Goal: Task Accomplishment & Management: Use online tool/utility

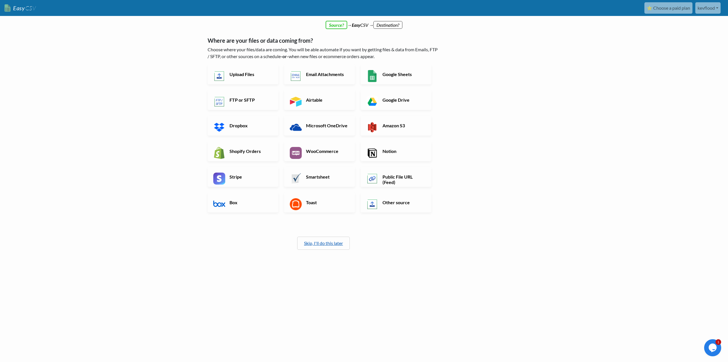
click at [311, 244] on link "Skip, I'll do this later" at bounding box center [323, 242] width 39 height 5
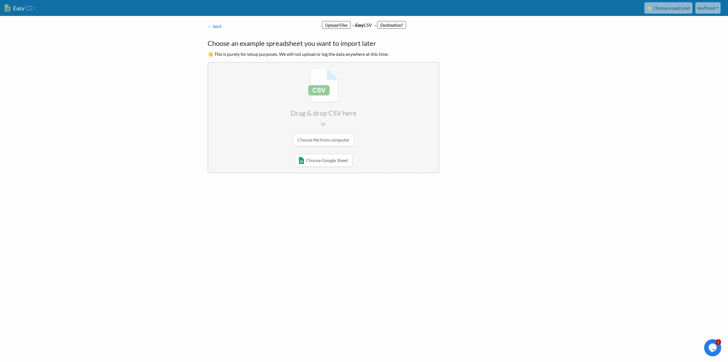
click at [318, 214] on html "Easy CSV ⭐ Choose a paid plan kevflood Kevflood All Flows All CSV Generators Bu…" at bounding box center [364, 107] width 728 height 214
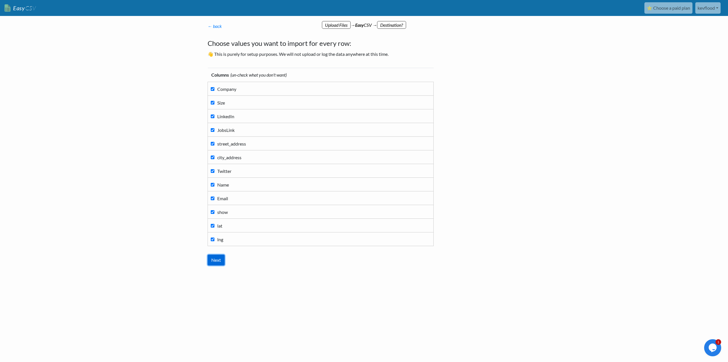
click at [213, 260] on input "Next" at bounding box center [216, 259] width 17 height 11
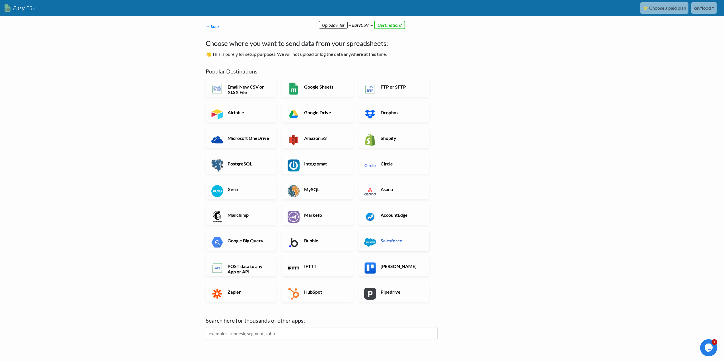
click at [387, 242] on h6 "Salesforce" at bounding box center [401, 240] width 45 height 5
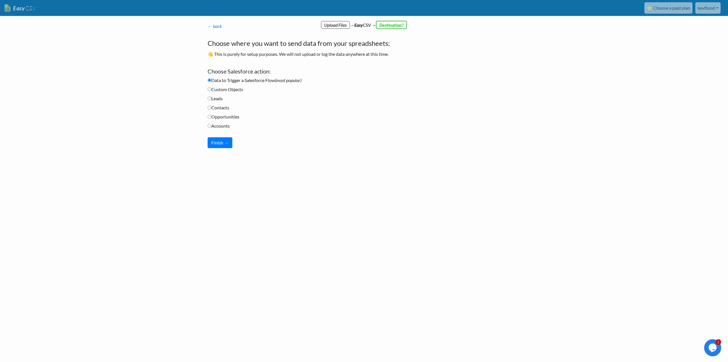
click at [223, 91] on label "Custom Objects" at bounding box center [226, 89] width 36 height 7
click at [211, 91] on input "Custom Objects" at bounding box center [210, 89] width 4 height 4
radio input "true"
click at [219, 141] on button "Finish →" at bounding box center [220, 142] width 25 height 11
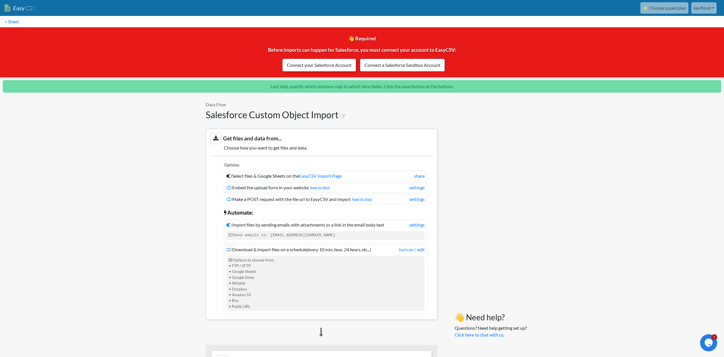
click at [313, 66] on link "Connect your Salesforce Account" at bounding box center [319, 65] width 74 height 13
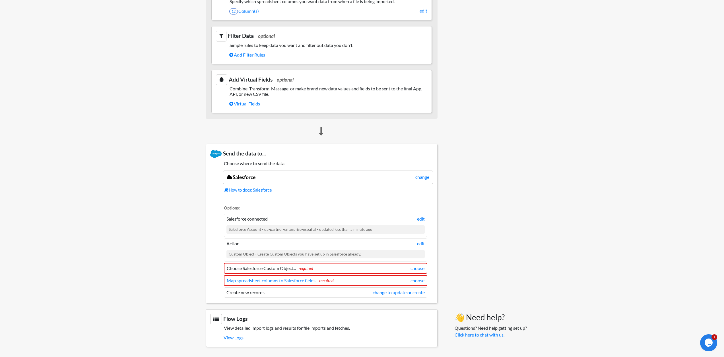
scroll to position [369, 0]
click at [408, 270] on li "Choose Salesforce Custom Object... required choose" at bounding box center [325, 268] width 203 height 11
click at [418, 268] on link "choose" at bounding box center [417, 268] width 14 height 7
click at [415, 269] on link "choose" at bounding box center [417, 268] width 14 height 7
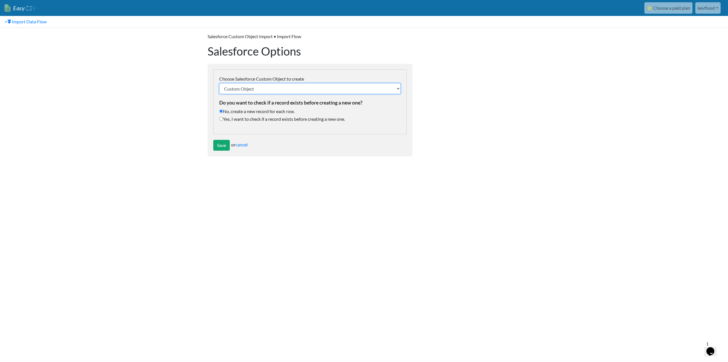
select select "castles__c"
click at [219, 83] on select "Custom Object ISMA_Lake [US_STATE][GEOGRAPHIC_DATA] [US_STATE][GEOGRAPHIC_DATA]…" at bounding box center [309, 88] width 181 height 11
click at [221, 119] on input "Yes, I want to check if a record exists before creating a new one." at bounding box center [221, 119] width 4 height 4
radio input "true"
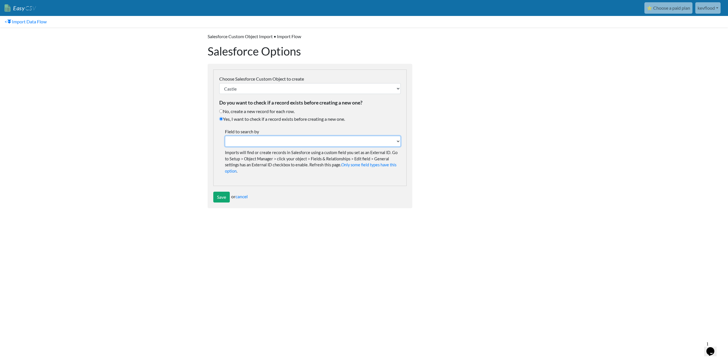
drag, startPoint x: 394, startPoint y: 140, endPoint x: 398, endPoint y: 141, distance: 4.1
click at [395, 141] on select "Field to search by" at bounding box center [313, 141] width 176 height 11
click at [398, 141] on select "Field to search by" at bounding box center [313, 141] width 176 height 11
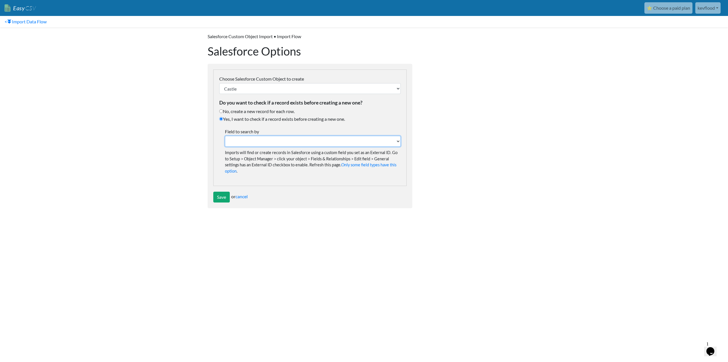
click at [398, 141] on select "Field to search by" at bounding box center [313, 141] width 176 height 11
click at [219, 111] on div "Click here to connect your google account (refresh this page after connecting) …" at bounding box center [309, 127] width 193 height 116
click at [222, 112] on input "No, create a new record for each row." at bounding box center [221, 111] width 4 height 4
radio input "true"
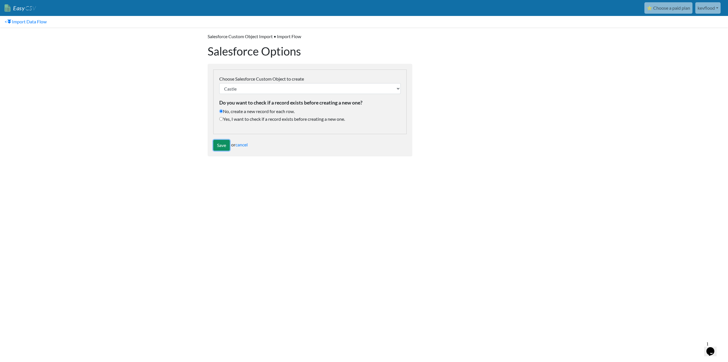
click at [222, 147] on input "Save" at bounding box center [221, 145] width 16 height 11
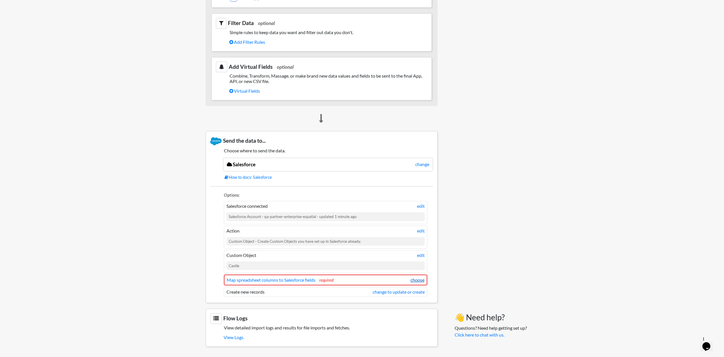
click at [414, 280] on link "choose" at bounding box center [417, 280] width 14 height 7
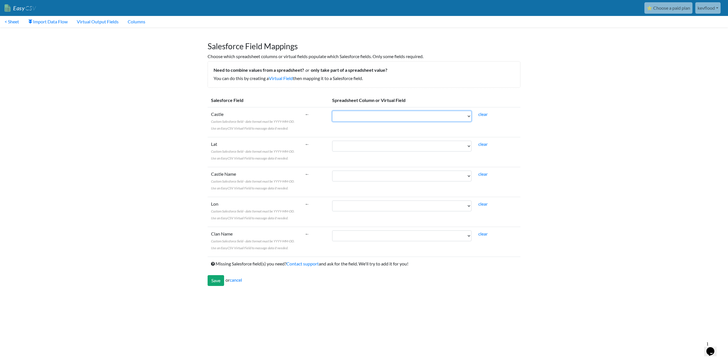
select select "cr_752718"
click at [332, 111] on select "Company Size LinkedIn JobsLink street_address city_address Twitter Name Email s…" at bounding box center [401, 116] width 139 height 11
select select "cr_752728"
click at [332, 141] on select "Company Size LinkedIn JobsLink street_address city_address Twitter Name Email s…" at bounding box center [401, 146] width 139 height 11
click at [402, 164] on td "Company Size LinkedIn JobsLink street_address city_address Twitter Name Email s…" at bounding box center [402, 152] width 146 height 30
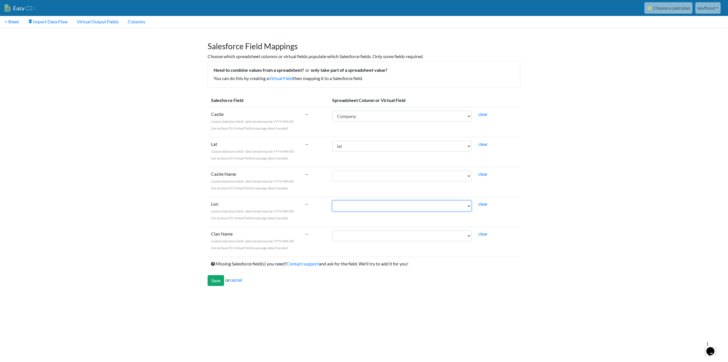
select select "cr_752729"
click at [332, 200] on select "Company Size LinkedIn JobsLink street_address city_address Twitter Name Email s…" at bounding box center [401, 205] width 139 height 11
select select "cr_752718"
click at [332, 170] on select "Company Size LinkedIn JobsLink street_address city_address Twitter Name Email s…" at bounding box center [401, 175] width 139 height 11
drag, startPoint x: 400, startPoint y: 118, endPoint x: 578, endPoint y: 152, distance: 181.9
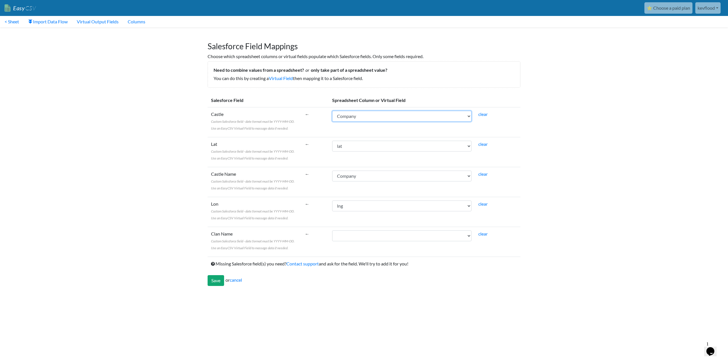
click at [578, 152] on body "Easy CSV ⭐ Choose a paid plan kevflood Kevflood All Flows All CSV Generators Bu…" at bounding box center [364, 145] width 728 height 291
drag, startPoint x: 407, startPoint y: 113, endPoint x: 501, endPoint y: 111, distance: 94.2
click at [505, 111] on tr "Castle Custom Salesforce field - date format must be YYYY-MM-DD. Use an EasyCSV…" at bounding box center [364, 122] width 313 height 30
click at [495, 112] on td "clear" at bounding box center [498, 122] width 46 height 30
click at [484, 115] on link "clear" at bounding box center [482, 113] width 9 height 5
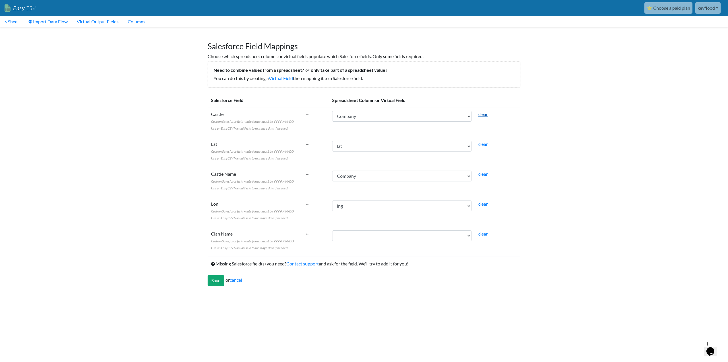
select select
select select "cr_752719"
click at [332, 230] on select "Company Size LinkedIn JobsLink street_address city_address Twitter Name Email s…" at bounding box center [401, 235] width 139 height 11
click at [217, 278] on input "Save" at bounding box center [216, 280] width 16 height 11
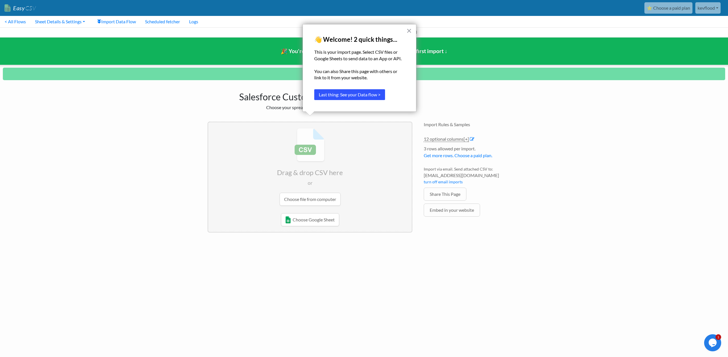
click at [370, 94] on button "Last thing: See your Data flow >" at bounding box center [349, 94] width 71 height 11
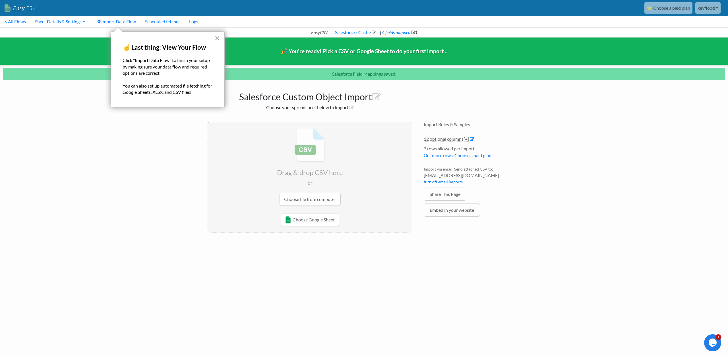
click at [218, 36] on button "×" at bounding box center [217, 38] width 5 height 9
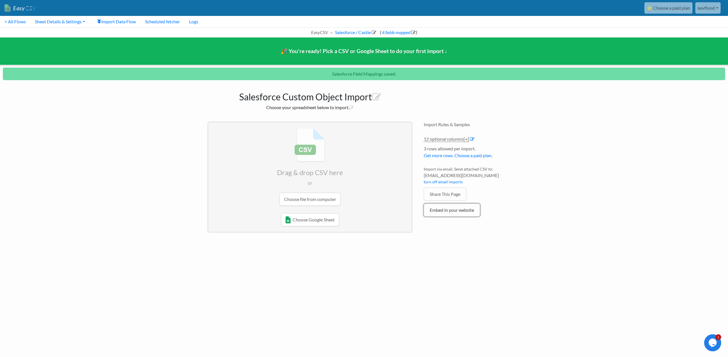
click at [441, 211] on link "Embed in your website" at bounding box center [452, 210] width 56 height 13
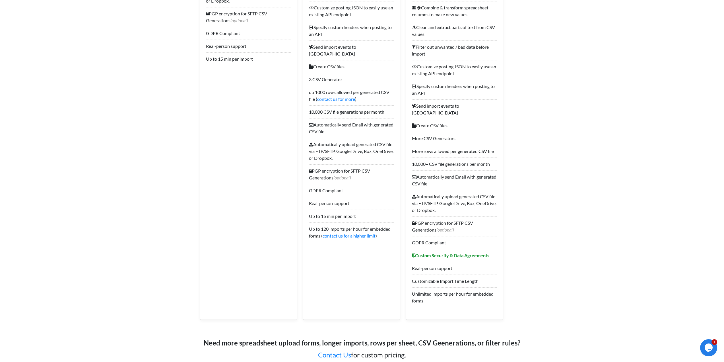
scroll to position [742, 0]
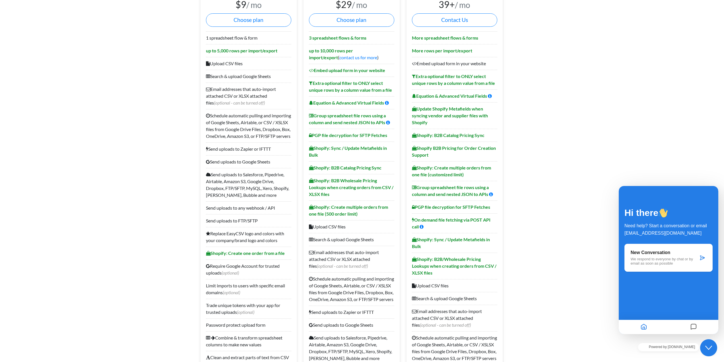
scroll to position [91, 0]
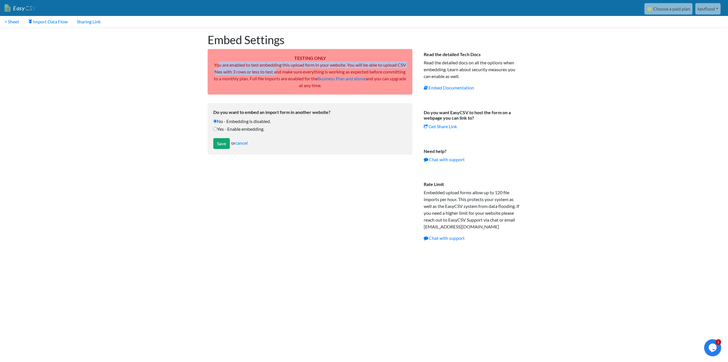
drag, startPoint x: 221, startPoint y: 65, endPoint x: 291, endPoint y: 69, distance: 69.8
click at [291, 69] on div "TESTING ONLY You are enabled to test embedding this upload form in your website…" at bounding box center [310, 72] width 205 height 46
click at [213, 129] on form "Do you want to embed an import form in another website? No - Embedding is disab…" at bounding box center [310, 128] width 205 height 51
click at [216, 129] on label "Yes - Enable embedding." at bounding box center [309, 128] width 193 height 7
click at [214, 128] on input "Yes - Enable embedding." at bounding box center [215, 129] width 4 height 4
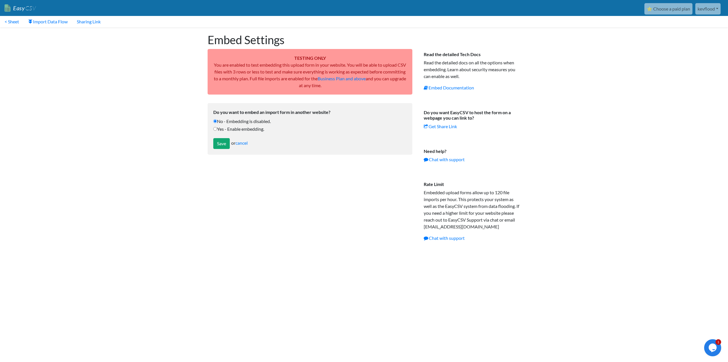
radio input "true"
click at [220, 143] on input "Save" at bounding box center [221, 143] width 16 height 11
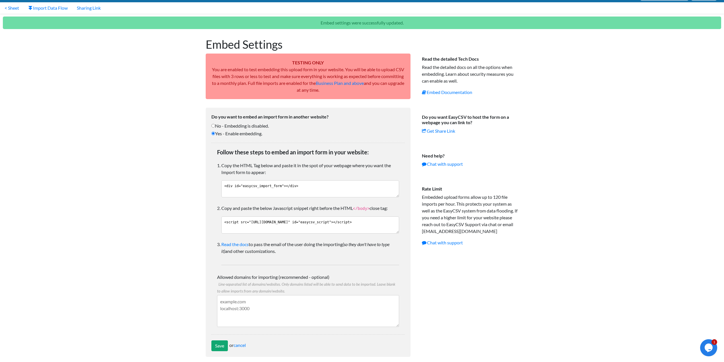
scroll to position [19, 0]
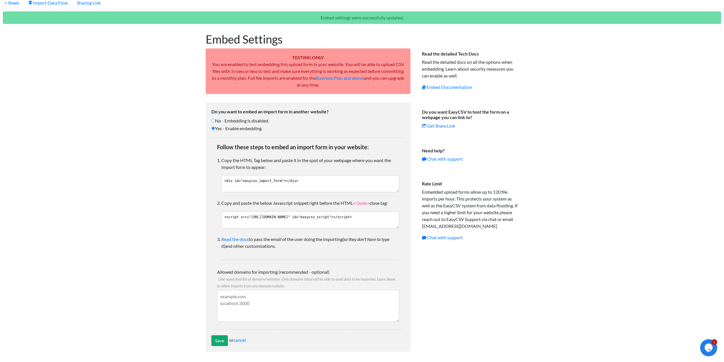
click at [268, 305] on textarea "Allowed domains for importing (recommended - optional) Line-separated list of d…" at bounding box center [308, 306] width 182 height 32
click at [281, 304] on textarea "Allowed domains for importing (recommended - optional) Line-separated list of d…" at bounding box center [308, 306] width 182 height 32
click at [337, 222] on textarea "<script src="[URL][DOMAIN_NAME]" id="easycsv_script"></script>" at bounding box center [310, 219] width 178 height 17
drag, startPoint x: 334, startPoint y: 223, endPoint x: 216, endPoint y: 216, distance: 117.6
click at [216, 216] on div "Follow these steps to embed an import form in your website: Copy the HTML Tag b…" at bounding box center [307, 233] width 193 height 192
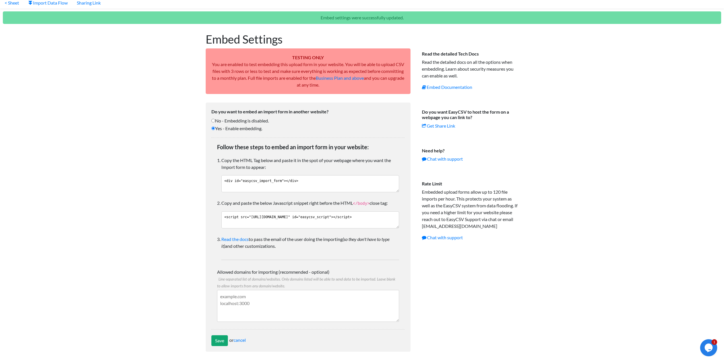
drag, startPoint x: 315, startPoint y: 182, endPoint x: 234, endPoint y: 182, distance: 81.1
click at [218, 181] on div "Follow these steps to embed an import form in your website: Copy the HTML Tag b…" at bounding box center [308, 201] width 182 height 116
click at [118, 196] on body "Easy CSV ⭐ Choose a paid plan kevflood Kevflood All Flows All CSV Generators Bu…" at bounding box center [362, 169] width 724 height 376
click at [322, 186] on textarea "<div id="easycsv_import_form"></div>" at bounding box center [310, 183] width 178 height 17
click at [314, 180] on textarea "<div id="easycsv_import_form"></div>" at bounding box center [310, 183] width 178 height 17
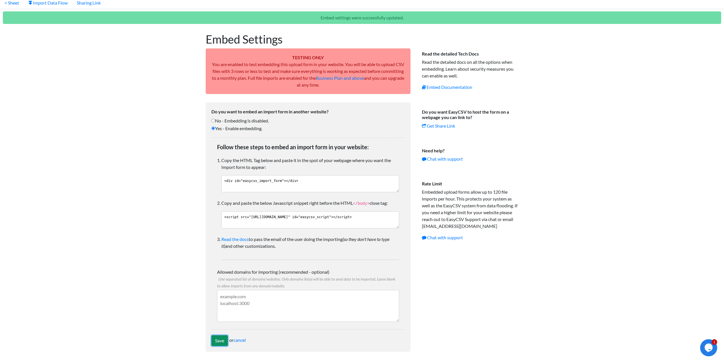
click at [223, 338] on input "Save" at bounding box center [219, 340] width 16 height 11
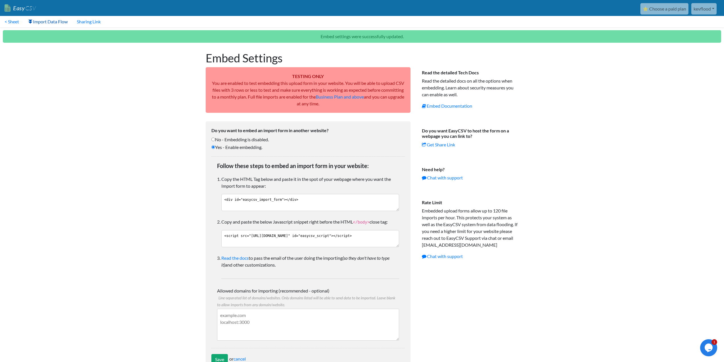
click at [44, 22] on link "Import Data Flow" at bounding box center [48, 21] width 49 height 11
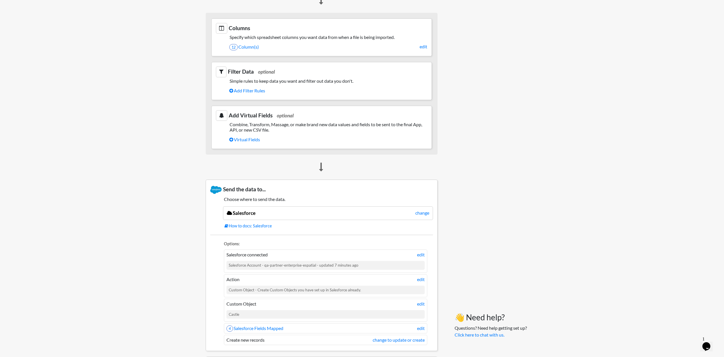
scroll to position [339, 0]
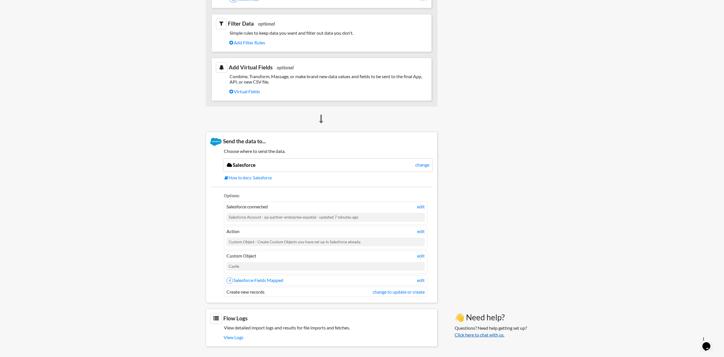
click at [480, 336] on link "Click here to chat with us." at bounding box center [480, 334] width 50 height 5
click at [562, 169] on body "Easy CSV ⭐ Choose a paid plan kevflood Kevflood All Flows All CSV Generators Bu…" at bounding box center [362, 7] width 724 height 692
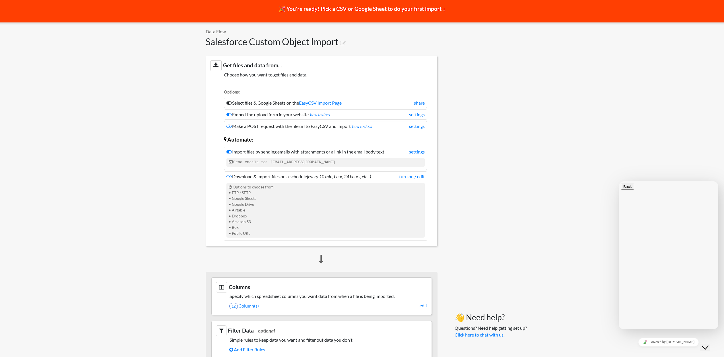
scroll to position [0, 0]
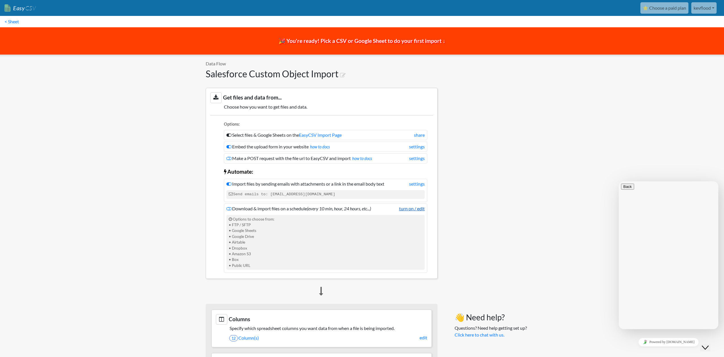
click at [413, 210] on link "turn on / edit" at bounding box center [412, 208] width 26 height 7
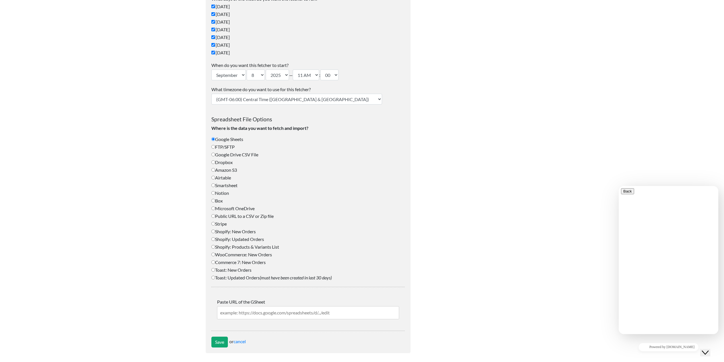
scroll to position [109, 0]
type input "[EMAIL_ADDRESS][DOMAIN_NAME]"
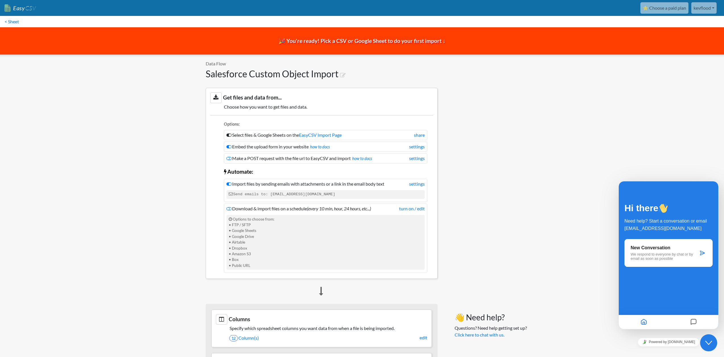
drag, startPoint x: 569, startPoint y: 150, endPoint x: 568, endPoint y: 153, distance: 3.2
click at [568, 153] on body "Easy CSV ⭐ Choose a paid plan kevflood Kevflood All Flows All CSV Generators Bu…" at bounding box center [362, 346] width 724 height 692
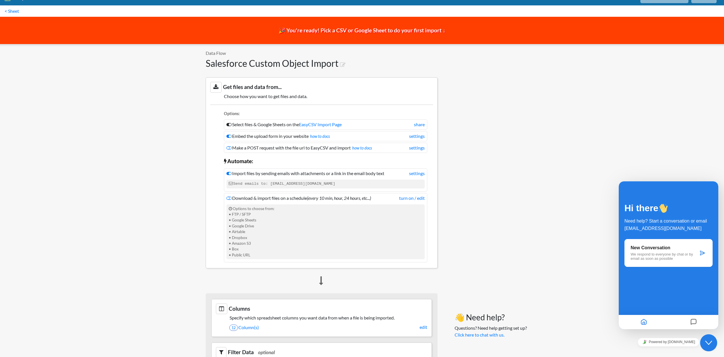
scroll to position [11, 0]
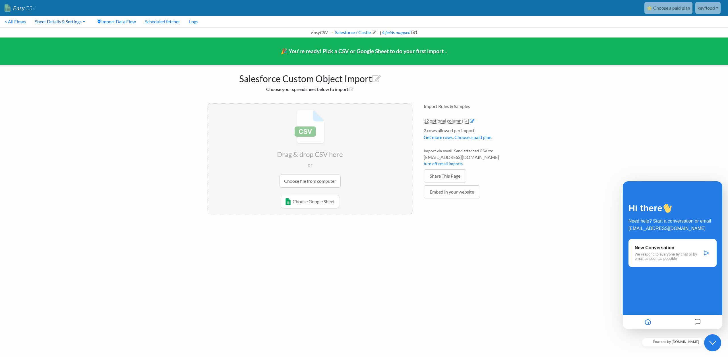
click at [85, 21] on link "Sheet Details & Settings" at bounding box center [59, 21] width 59 height 11
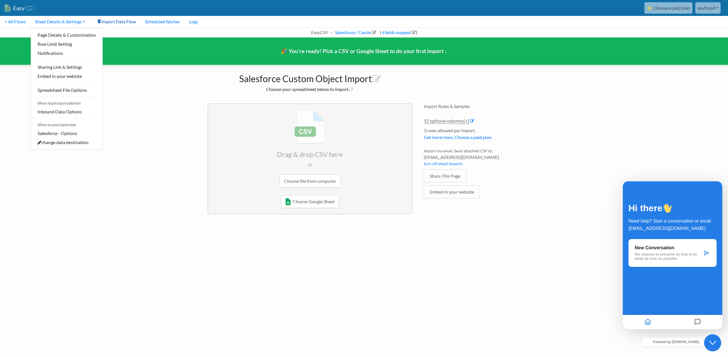
click at [115, 20] on link "Import Data Flow" at bounding box center [116, 21] width 48 height 11
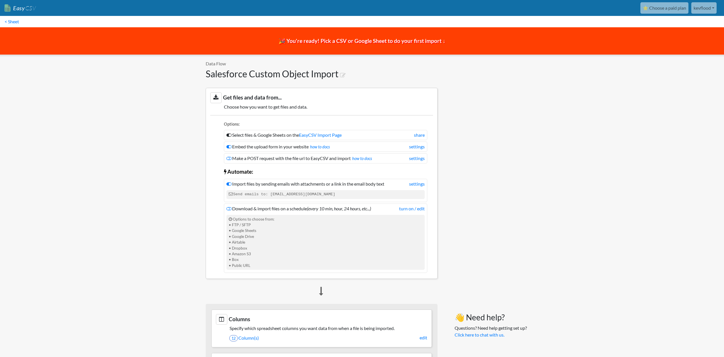
click at [116, 22] on nav "< Sheet" at bounding box center [362, 21] width 724 height 11
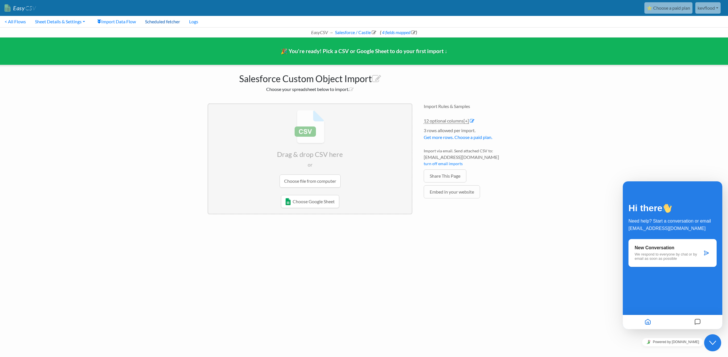
click at [163, 21] on link "Scheduled fetcher" at bounding box center [163, 21] width 44 height 11
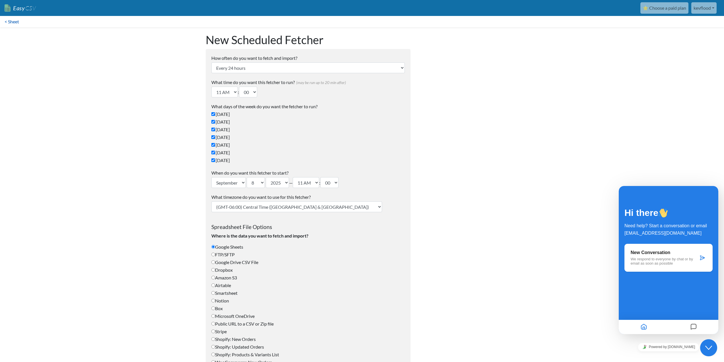
type input "[EMAIL_ADDRESS][DOMAIN_NAME]"
click at [11, 23] on link "< Sheet" at bounding box center [12, 21] width 24 height 11
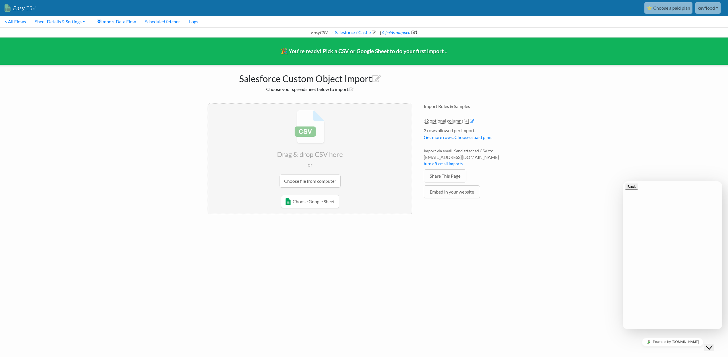
drag, startPoint x: 412, startPoint y: 292, endPoint x: 344, endPoint y: 281, distance: 69.3
click at [412, 226] on html "Easy CSV ⭐ Choose a paid plan kevflood Kevflood All Flows All CSV Generators Bu…" at bounding box center [364, 113] width 728 height 226
click at [6, 22] on link "< All Flows" at bounding box center [15, 21] width 30 height 11
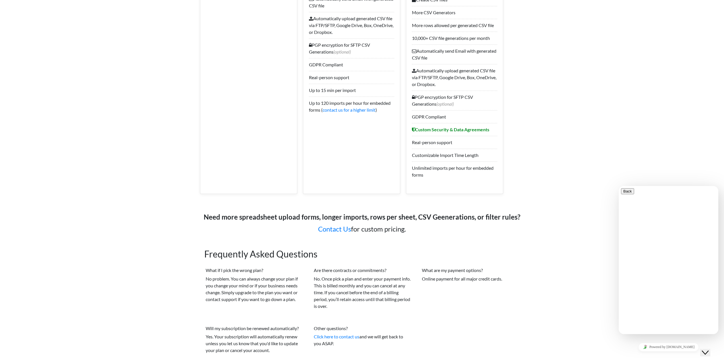
scroll to position [742, 0]
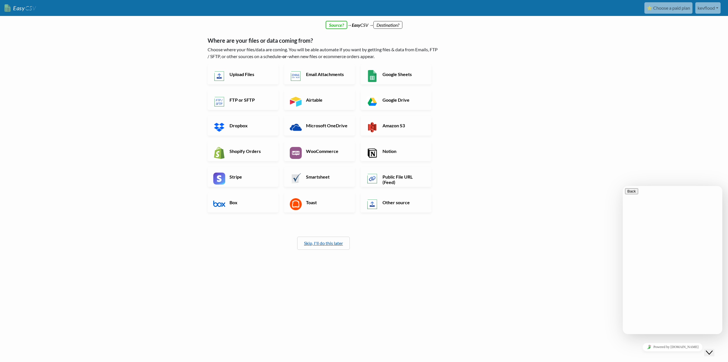
click at [319, 243] on link "Skip, I'll do this later" at bounding box center [323, 242] width 39 height 5
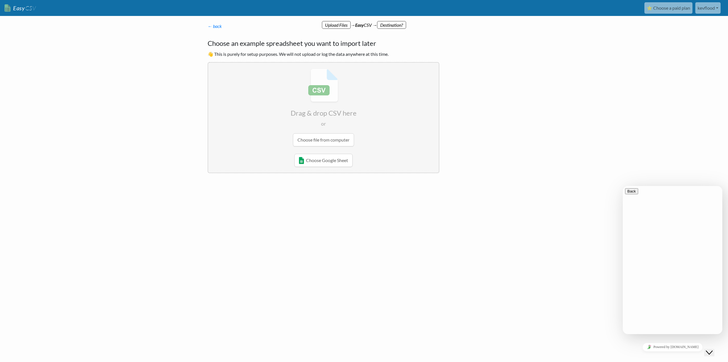
click at [323, 141] on input "file" at bounding box center [323, 108] width 231 height 90
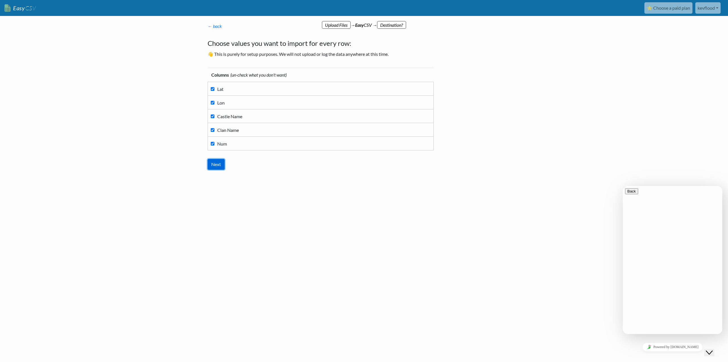
click at [218, 168] on input "Next" at bounding box center [216, 164] width 17 height 11
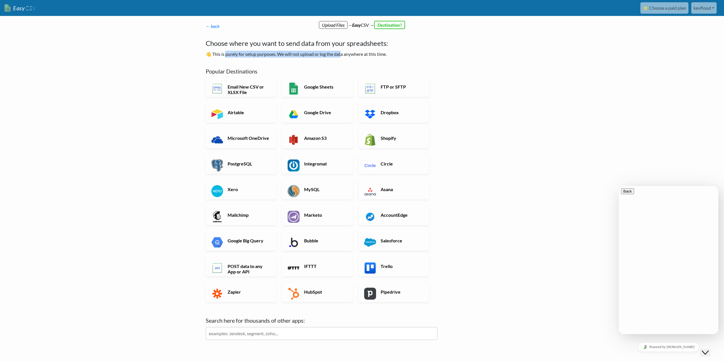
drag, startPoint x: 225, startPoint y: 54, endPoint x: 341, endPoint y: 52, distance: 115.8
click at [341, 52] on p "👋 This is purely for setup purposes. We will not upload or log the data anywher…" at bounding box center [322, 54] width 232 height 7
click at [380, 241] on h6 "Salesforce" at bounding box center [401, 240] width 45 height 5
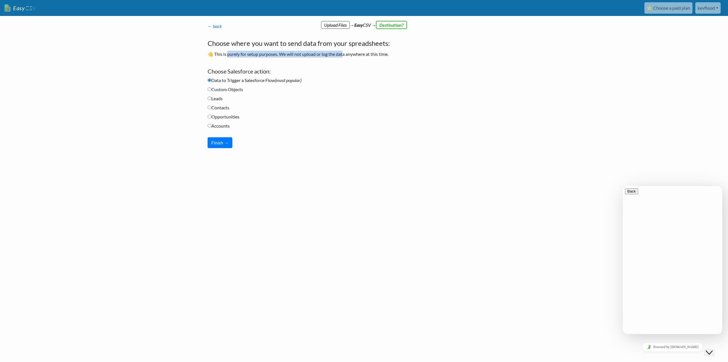
click at [211, 89] on input "Custom Objects" at bounding box center [210, 89] width 4 height 4
radio input "true"
click at [217, 143] on button "Finish →" at bounding box center [220, 142] width 25 height 11
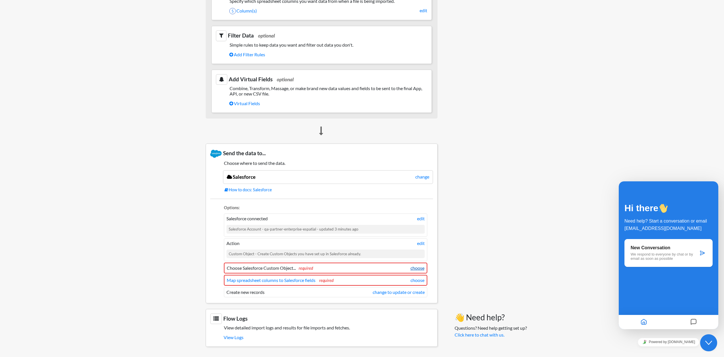
click at [418, 267] on link "choose" at bounding box center [417, 268] width 14 height 7
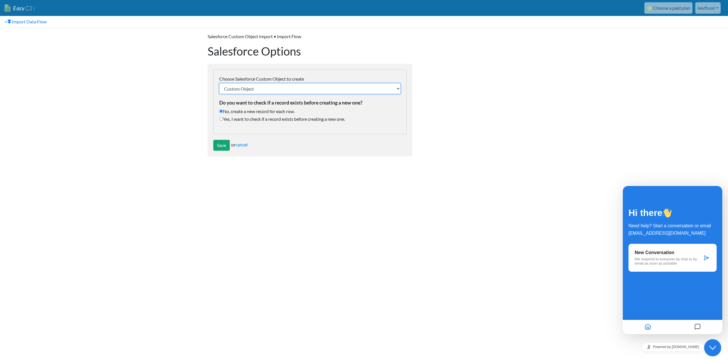
select select "castles__c"
click at [219, 83] on select "Custom Object ISMA_Lake Michigan Lake Michigan_SC_SUFD_PATCH_23725 My Precious …" at bounding box center [309, 88] width 181 height 11
click at [220, 149] on input "Save" at bounding box center [221, 145] width 16 height 11
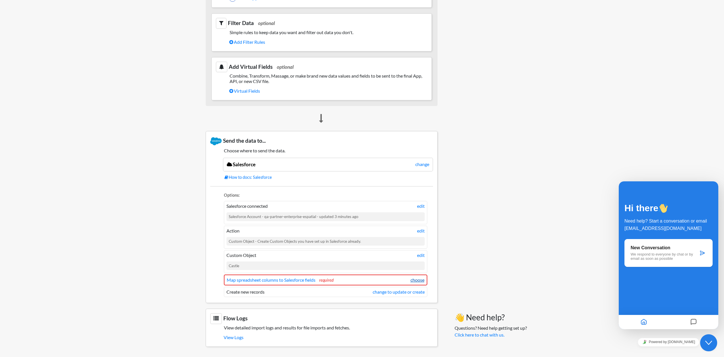
click at [420, 278] on link "choose" at bounding box center [417, 280] width 14 height 7
click at [413, 282] on link "choose" at bounding box center [417, 280] width 14 height 7
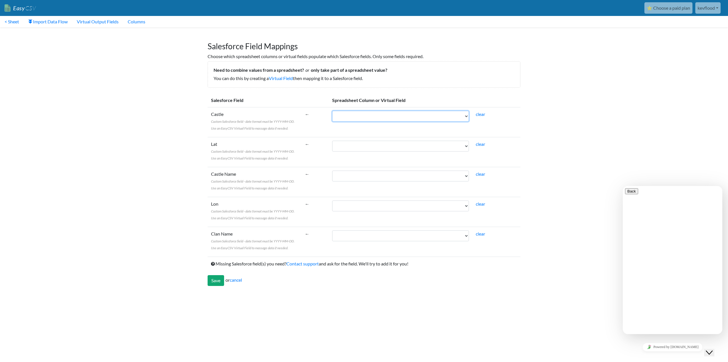
drag, startPoint x: 407, startPoint y: 121, endPoint x: 399, endPoint y: 264, distance: 143.6
click at [399, 265] on tbody "Salesforce Field Spreadsheet Column or Virtual Field Castle Custom Salesforce f…" at bounding box center [364, 181] width 313 height 177
select select "cr_752733"
click at [332, 230] on select "Lat [PERSON_NAME] Name Clan Name Num" at bounding box center [400, 235] width 137 height 11
select select "cr_752731"
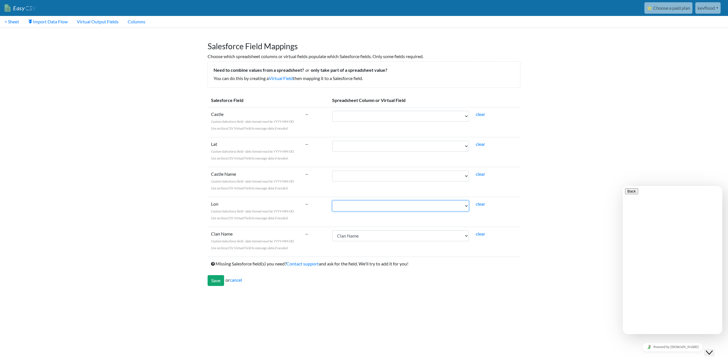
click at [332, 200] on select "Lat [PERSON_NAME] Name Clan Name Num" at bounding box center [400, 205] width 137 height 11
select select "cr_752732"
click at [332, 170] on select "Lat [PERSON_NAME] Name Clan Name Num" at bounding box center [400, 175] width 137 height 11
select select "cr_752730"
click at [332, 141] on select "Lat [PERSON_NAME] Name Clan Name Num" at bounding box center [400, 146] width 137 height 11
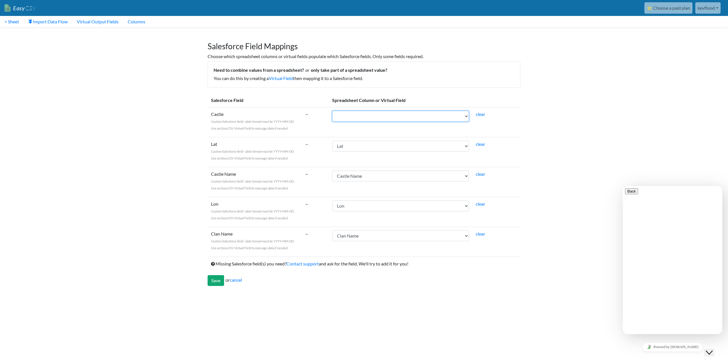
drag, startPoint x: 376, startPoint y: 115, endPoint x: 376, endPoint y: 118, distance: 3.1
click at [376, 118] on select "Lat [PERSON_NAME] Name Clan Name Num" at bounding box center [400, 116] width 137 height 11
click at [213, 282] on input "Save" at bounding box center [216, 280] width 16 height 11
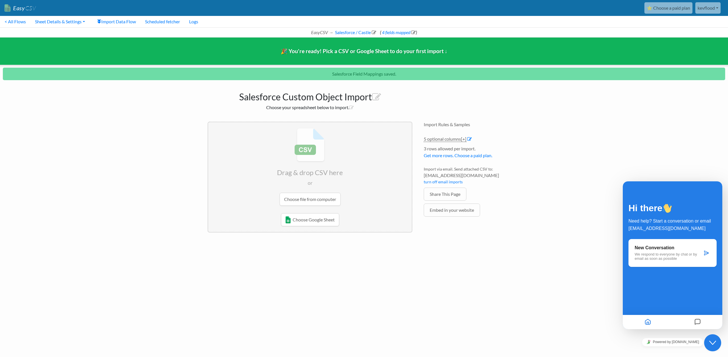
click at [300, 199] on input "file" at bounding box center [310, 167] width 204 height 90
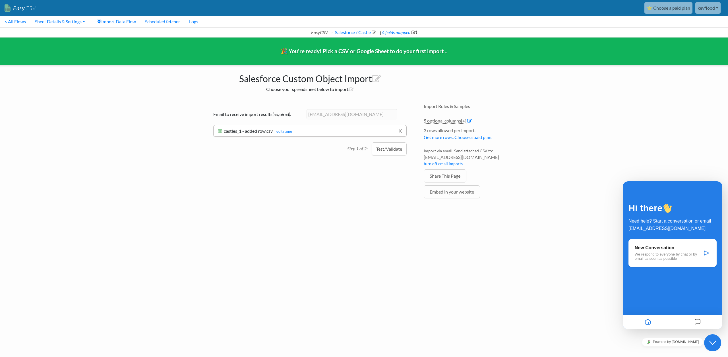
click at [392, 150] on button "Test/Validate" at bounding box center [389, 149] width 35 height 13
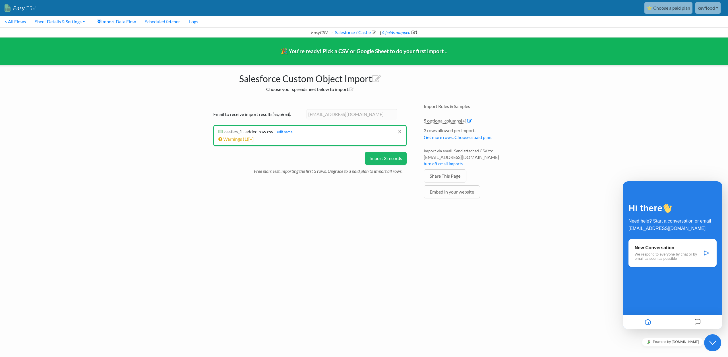
click at [251, 140] on span "[+]" at bounding box center [250, 138] width 5 height 5
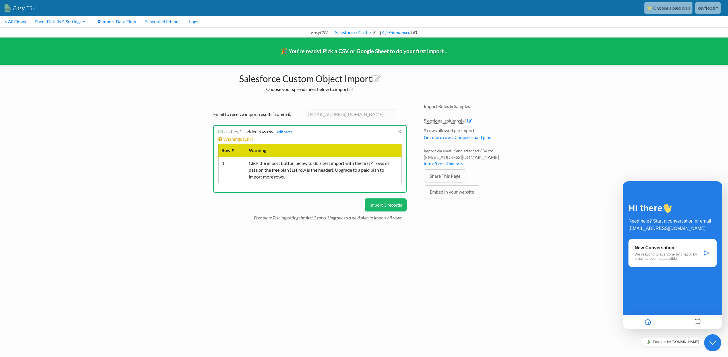
click at [383, 207] on button "Import 3 records" at bounding box center [386, 205] width 42 height 13
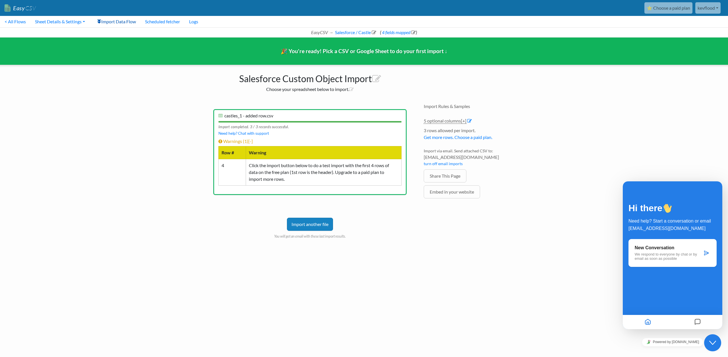
click at [109, 21] on link "Import Data Flow" at bounding box center [116, 21] width 48 height 11
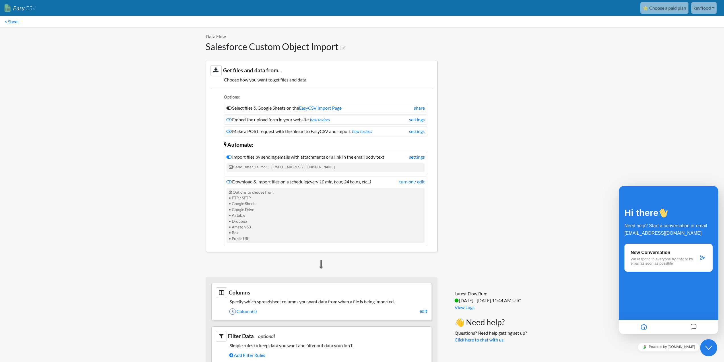
click at [216, 72] on icon at bounding box center [215, 70] width 11 height 11
click at [11, 21] on link "< Sheet" at bounding box center [12, 21] width 24 height 11
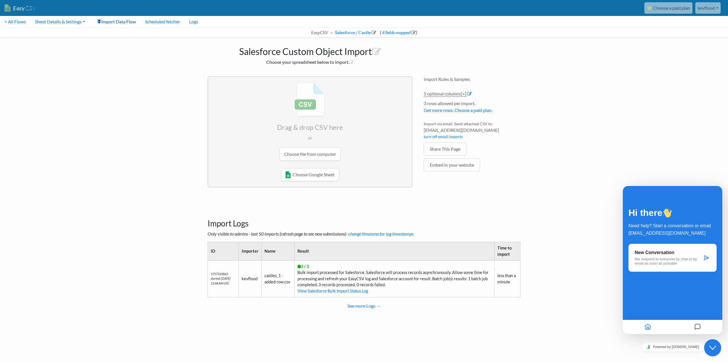
click at [106, 23] on link "Import Data Flow" at bounding box center [116, 21] width 48 height 11
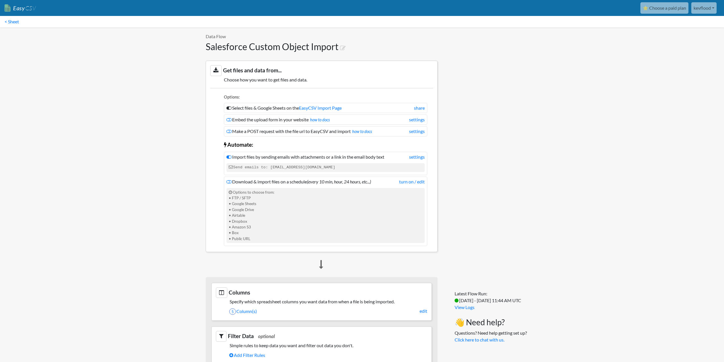
click at [126, 21] on nav "< Sheet" at bounding box center [362, 21] width 724 height 11
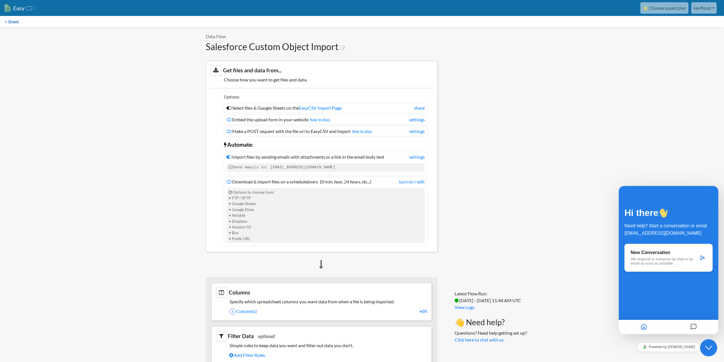
click at [17, 20] on link "< Sheet" at bounding box center [12, 21] width 24 height 11
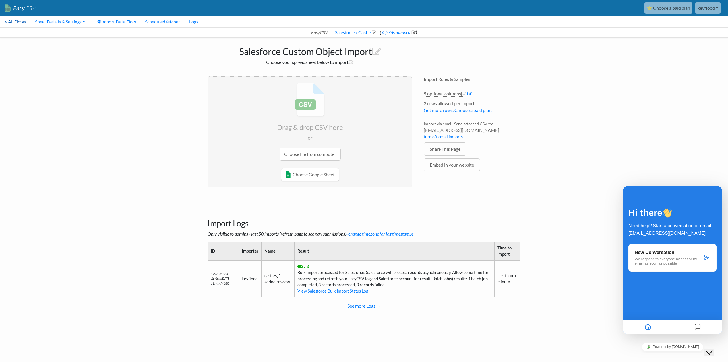
click at [12, 22] on link "< All Flows" at bounding box center [15, 21] width 30 height 11
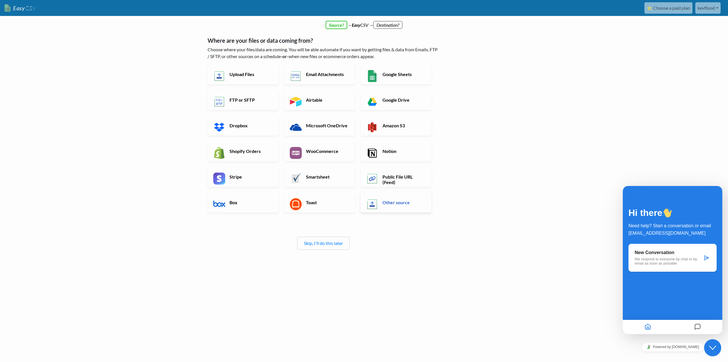
click at [390, 201] on h6 "Other source" at bounding box center [403, 201] width 45 height 5
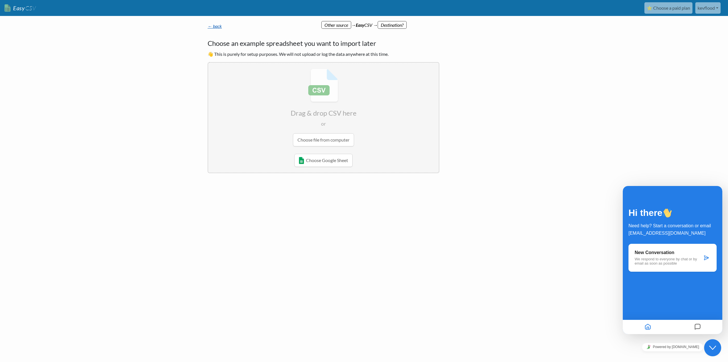
click at [213, 27] on link "← back" at bounding box center [215, 25] width 14 height 5
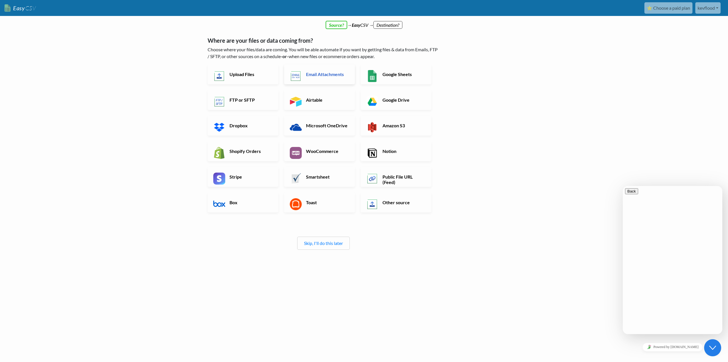
click at [314, 76] on h6 "Email Attachments" at bounding box center [327, 73] width 45 height 5
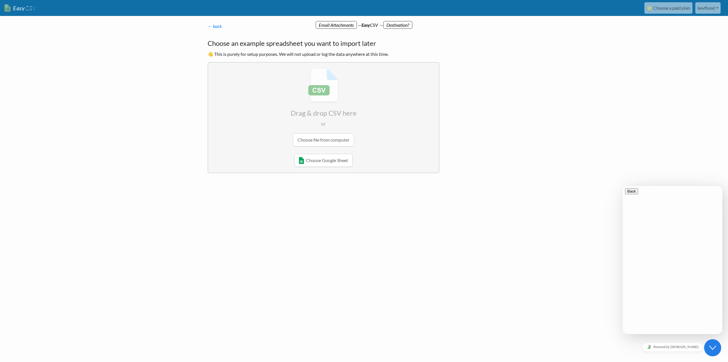
click at [319, 143] on input "file" at bounding box center [323, 108] width 231 height 90
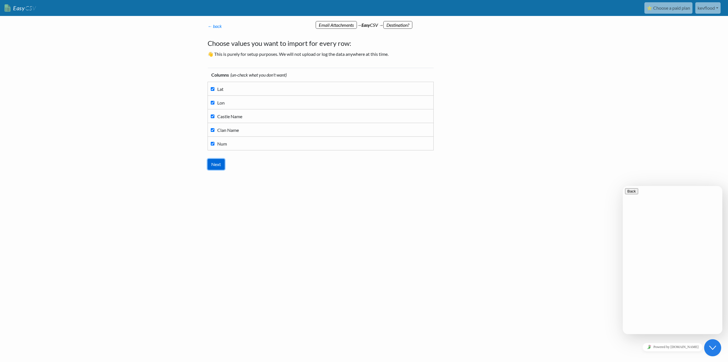
click at [222, 166] on input "Next" at bounding box center [216, 164] width 17 height 11
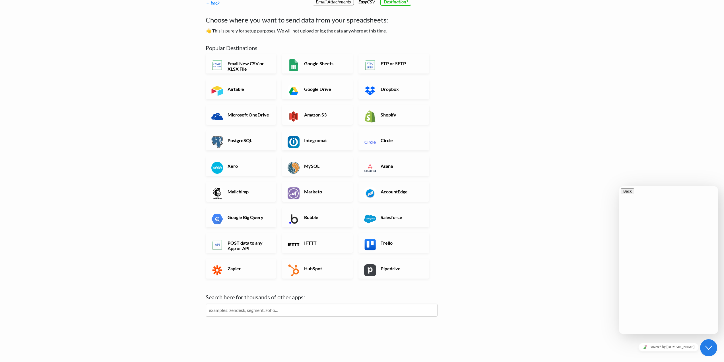
scroll to position [30, 0]
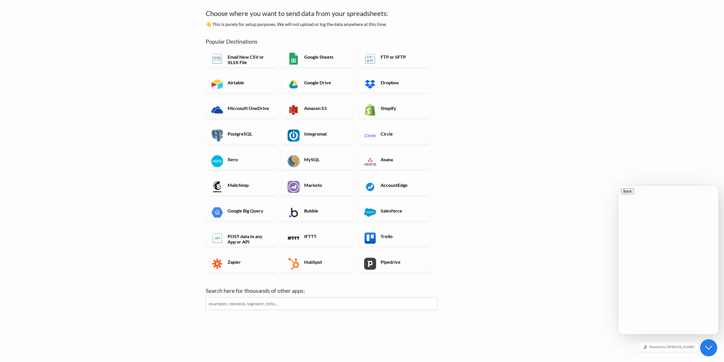
click at [229, 305] on input "text" at bounding box center [322, 303] width 232 height 13
type input "espa"
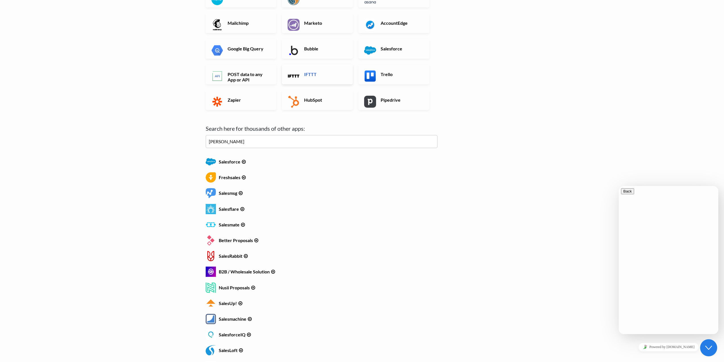
scroll to position [239, 0]
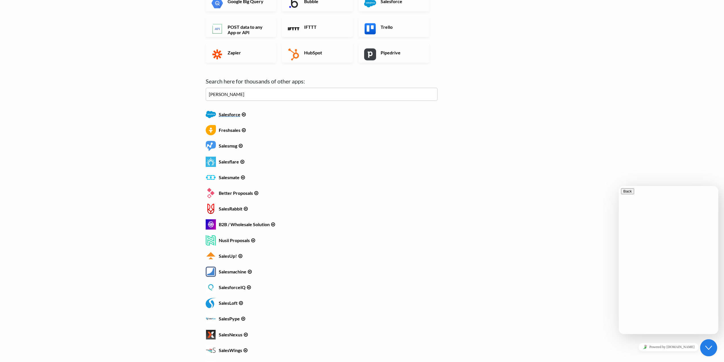
type input "[PERSON_NAME]"
click at [228, 117] on h6 "Salesforce" at bounding box center [322, 113] width 232 height 8
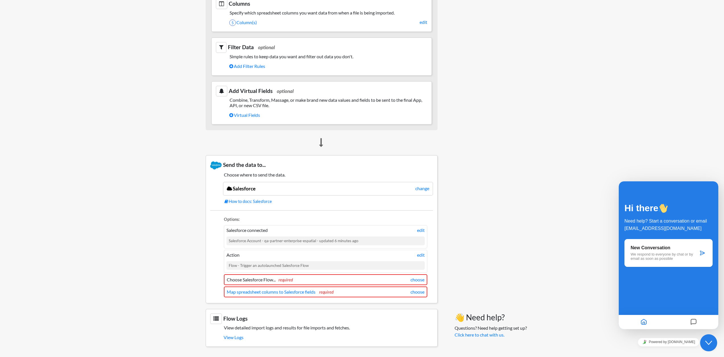
drag, startPoint x: 134, startPoint y: 216, endPoint x: 144, endPoint y: 214, distance: 9.8
drag, startPoint x: 502, startPoint y: 239, endPoint x: 505, endPoint y: 237, distance: 3.5
click at [504, 238] on div "👋 Need help? Questions? Need help getting set up? Click here to chat with us." at bounding box center [483, 46] width 81 height 614
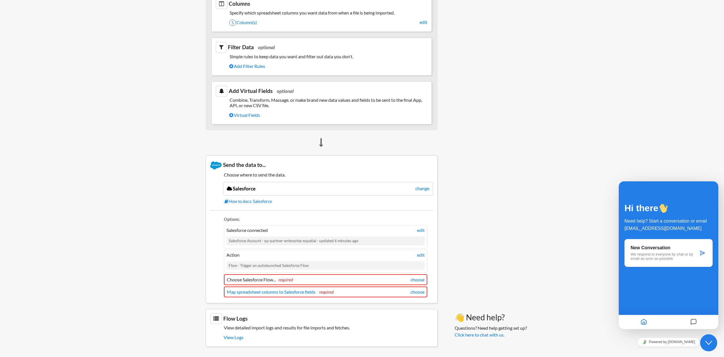
click at [508, 267] on div "👋 Need help? Questions? Need help getting set up? Click here to chat with us." at bounding box center [483, 46] width 81 height 614
